Goal: Task Accomplishment & Management: Use online tool/utility

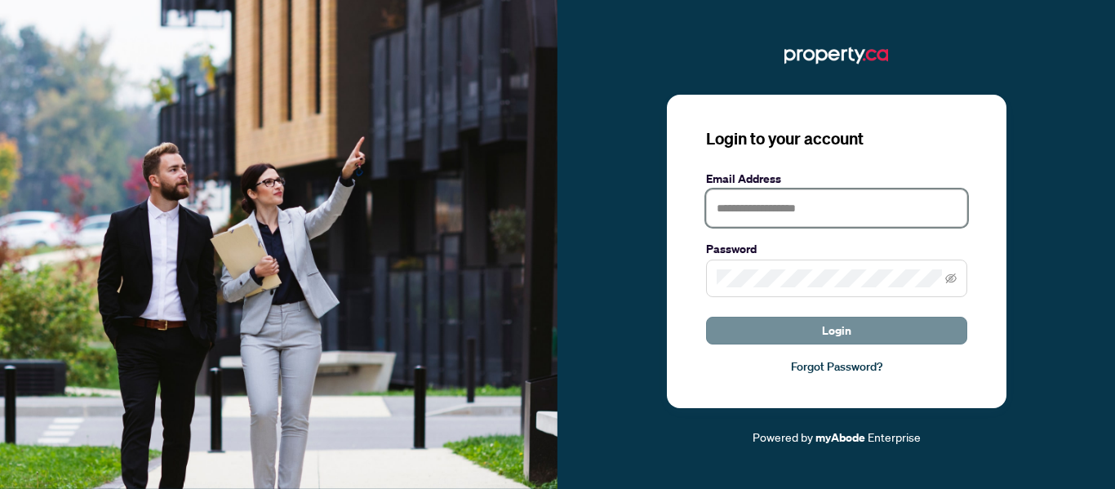
type input "**********"
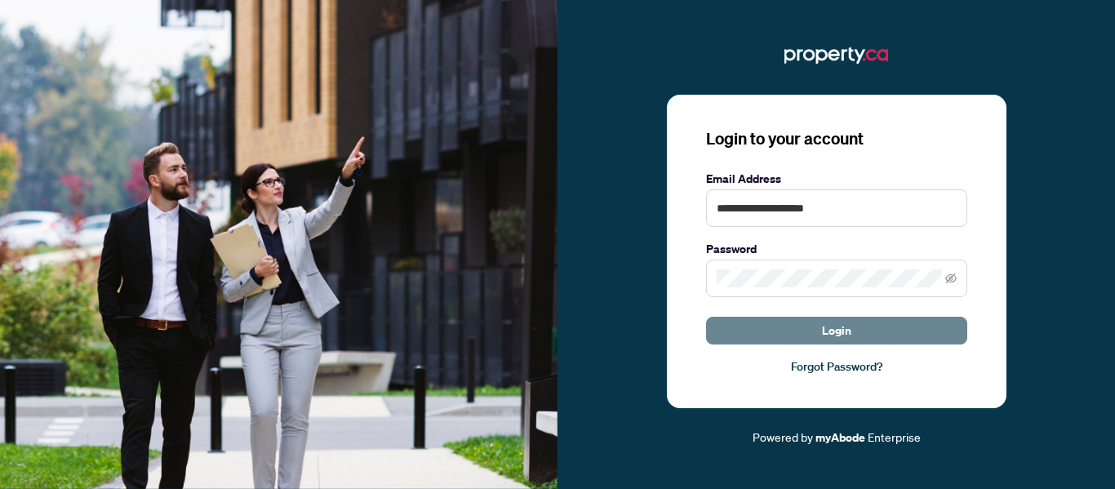
click at [806, 326] on button "Login" at bounding box center [836, 331] width 261 height 28
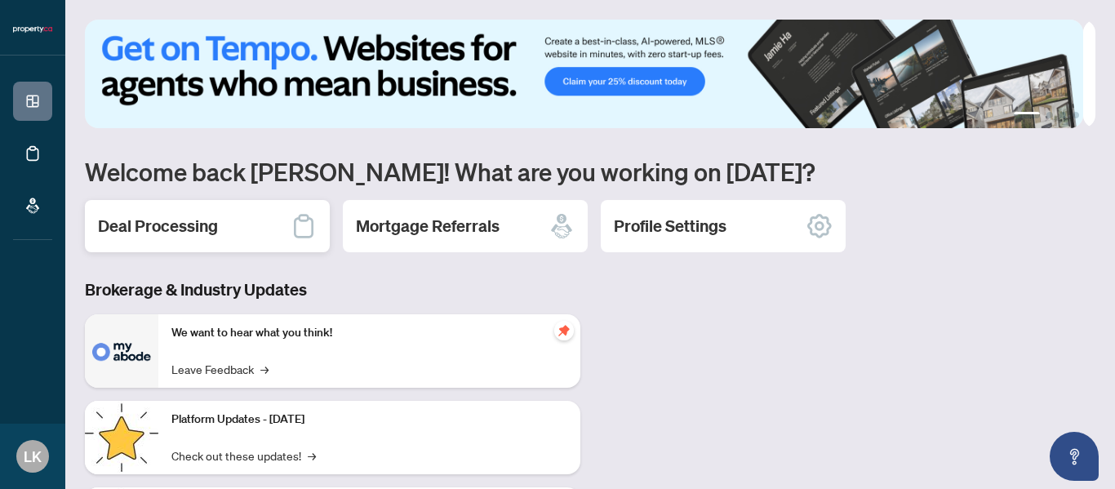
click at [165, 219] on h2 "Deal Processing" at bounding box center [158, 226] width 120 height 23
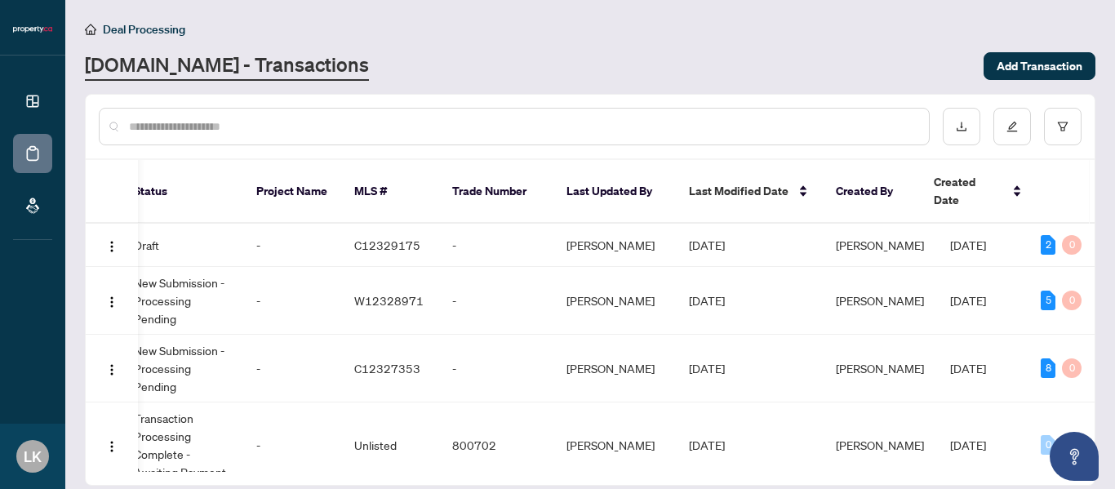
scroll to position [0, 568]
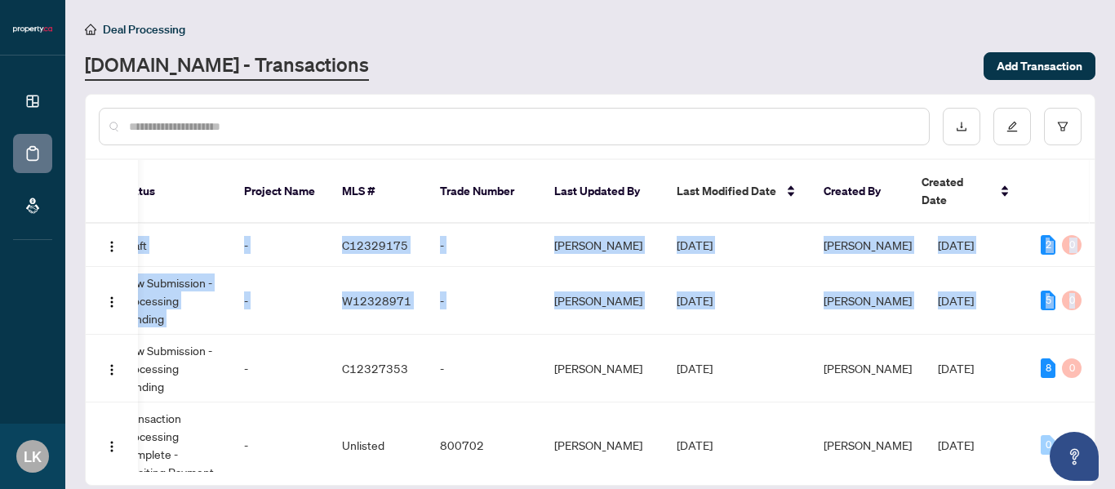
drag, startPoint x: 1089, startPoint y: 315, endPoint x: 1092, endPoint y: 391, distance: 76.0
click at [1092, 391] on div "10542 [STREET_ADDRESS] Co-op Side Lease Draft Draft - C12329175 - [PERSON_NAME]…" at bounding box center [590, 348] width 1009 height 248
click at [1114, 357] on main "Deal Processing [DOMAIN_NAME] - Transactions Add Transaction Ticket Number Prop…" at bounding box center [590, 244] width 1050 height 489
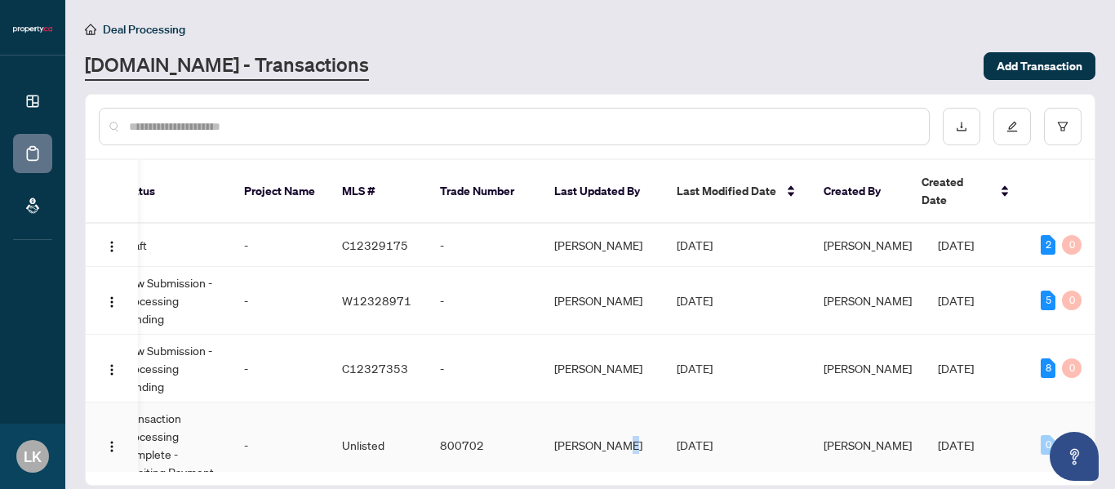
scroll to position [28, 568]
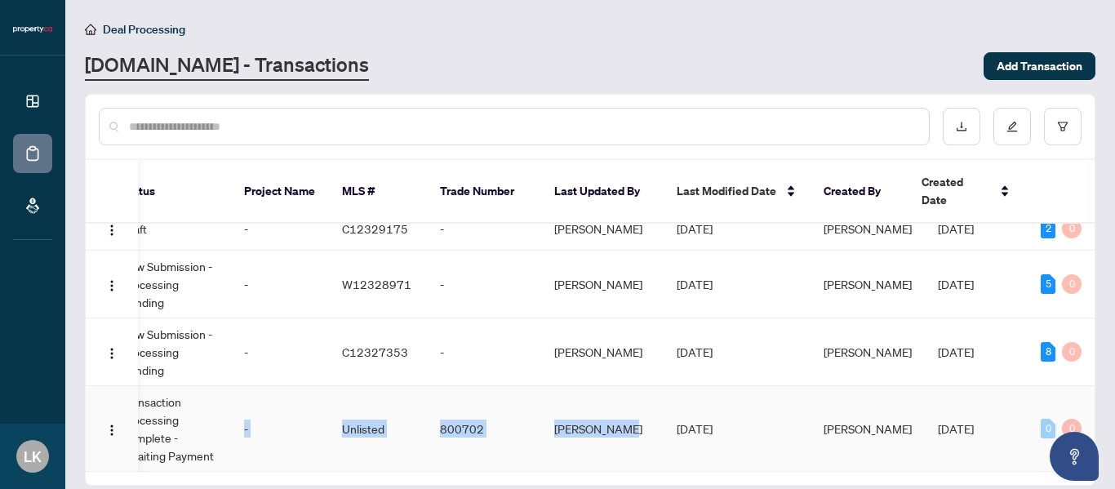
drag, startPoint x: 583, startPoint y: 446, endPoint x: 261, endPoint y: 441, distance: 321.6
click at [245, 442] on tr "10147 [STREET_ADDRESS] Co-op Side Lease Approved Transaction Processing Complet…" at bounding box center [312, 429] width 1588 height 86
